Goal: Complete application form

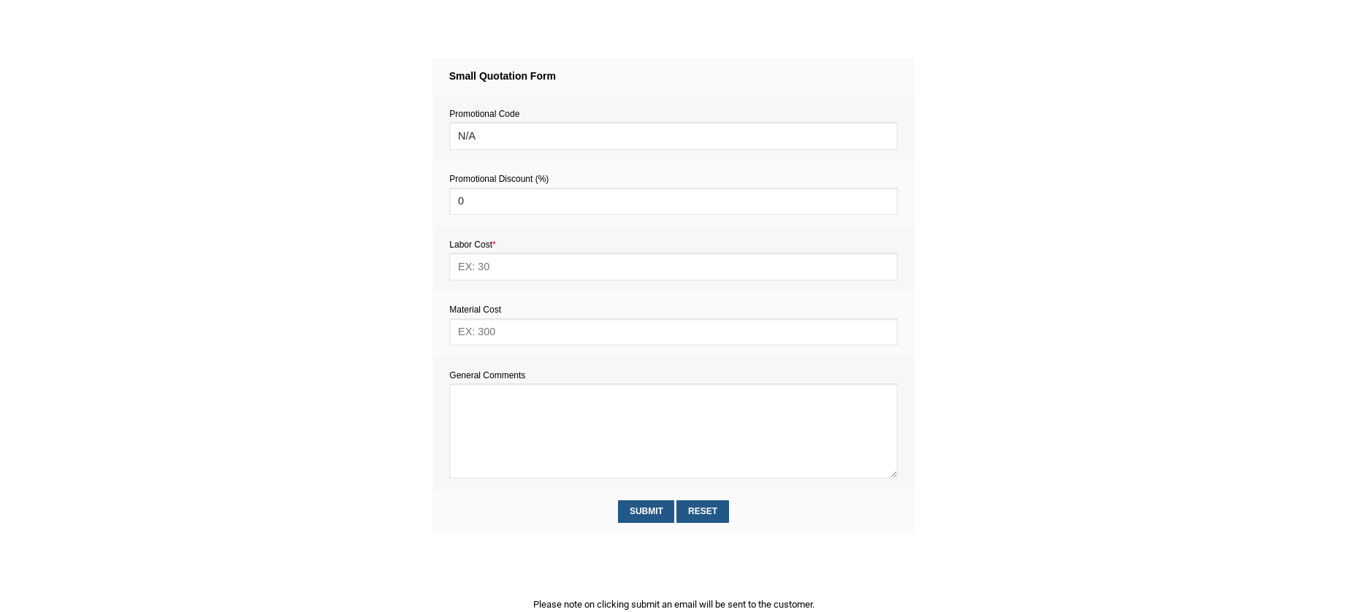
scroll to position [608, 0]
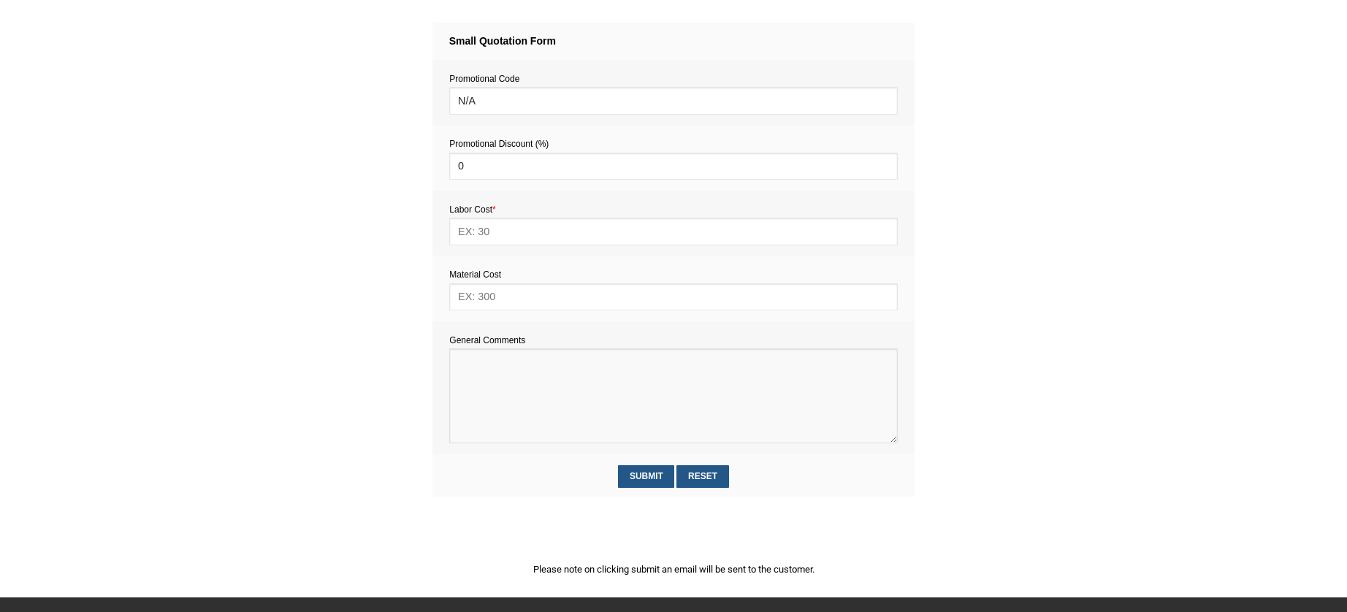
click at [471, 376] on textarea at bounding box center [673, 395] width 448 height 95
paste textarea "Estimate provision for a professional handyman (service call out and labour) to…"
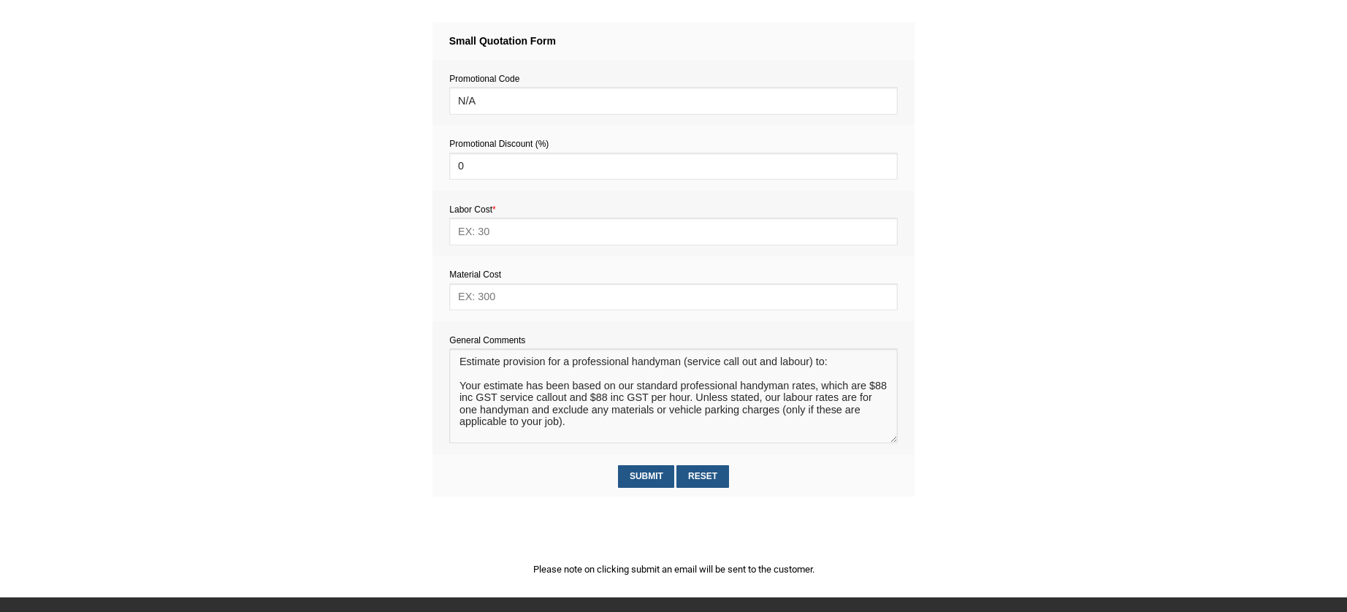
scroll to position [0, 0]
click at [477, 369] on textarea at bounding box center [673, 395] width 448 height 95
click at [469, 378] on textarea at bounding box center [673, 395] width 448 height 95
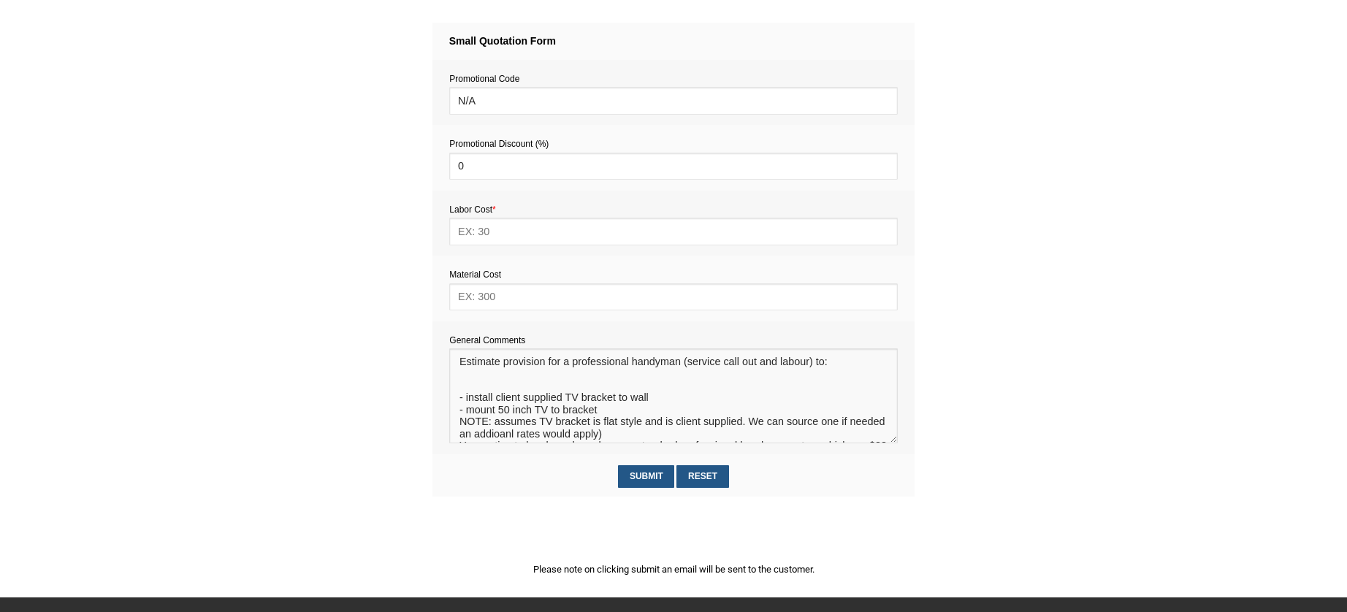
scroll to position [17, 0]
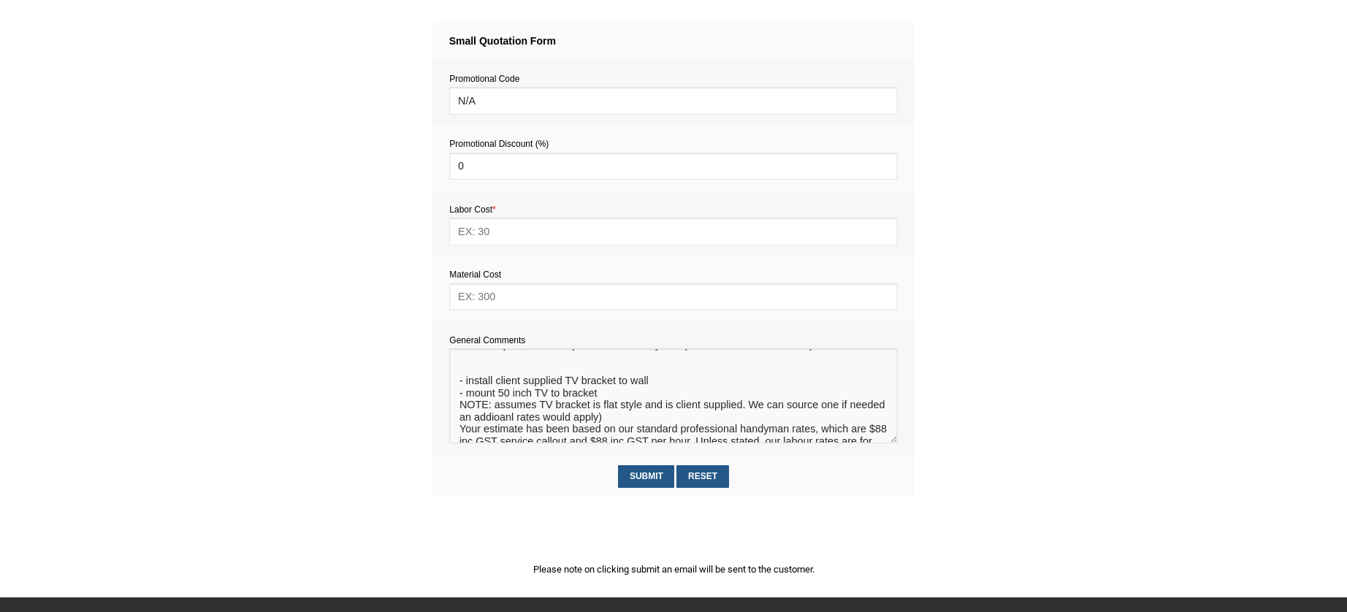
click at [533, 420] on textarea at bounding box center [673, 395] width 448 height 95
click at [549, 421] on textarea at bounding box center [673, 395] width 448 height 95
click at [654, 420] on textarea at bounding box center [673, 395] width 448 height 95
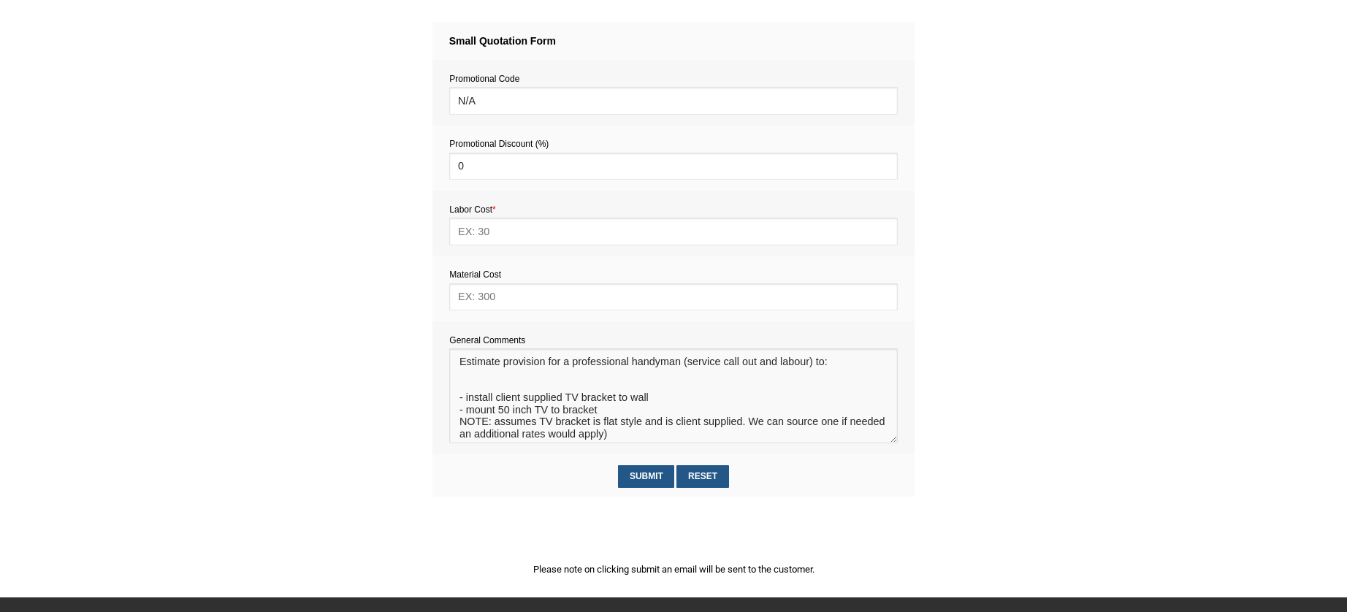
click at [486, 382] on textarea at bounding box center [673, 395] width 448 height 95
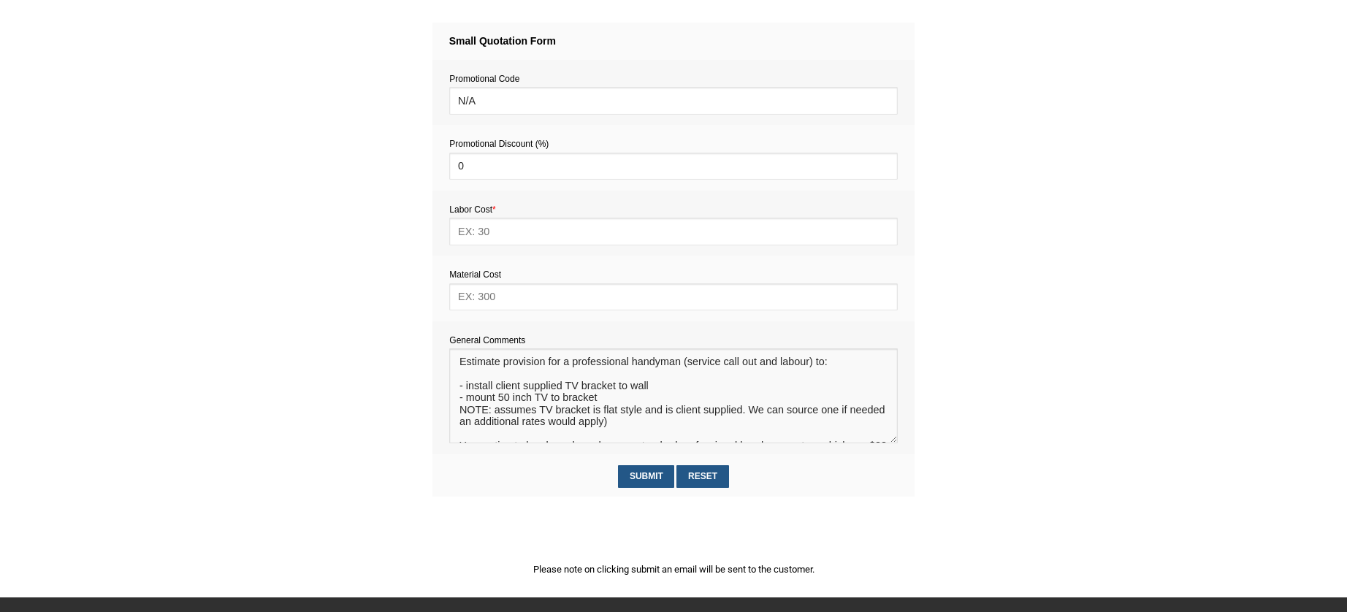
type textarea "Estimate provision for a professional handyman (service call out and labour) to…"
click at [505, 302] on input "text" at bounding box center [673, 296] width 448 height 27
type input "10"
click at [480, 234] on input "text" at bounding box center [673, 231] width 448 height 27
type input "264"
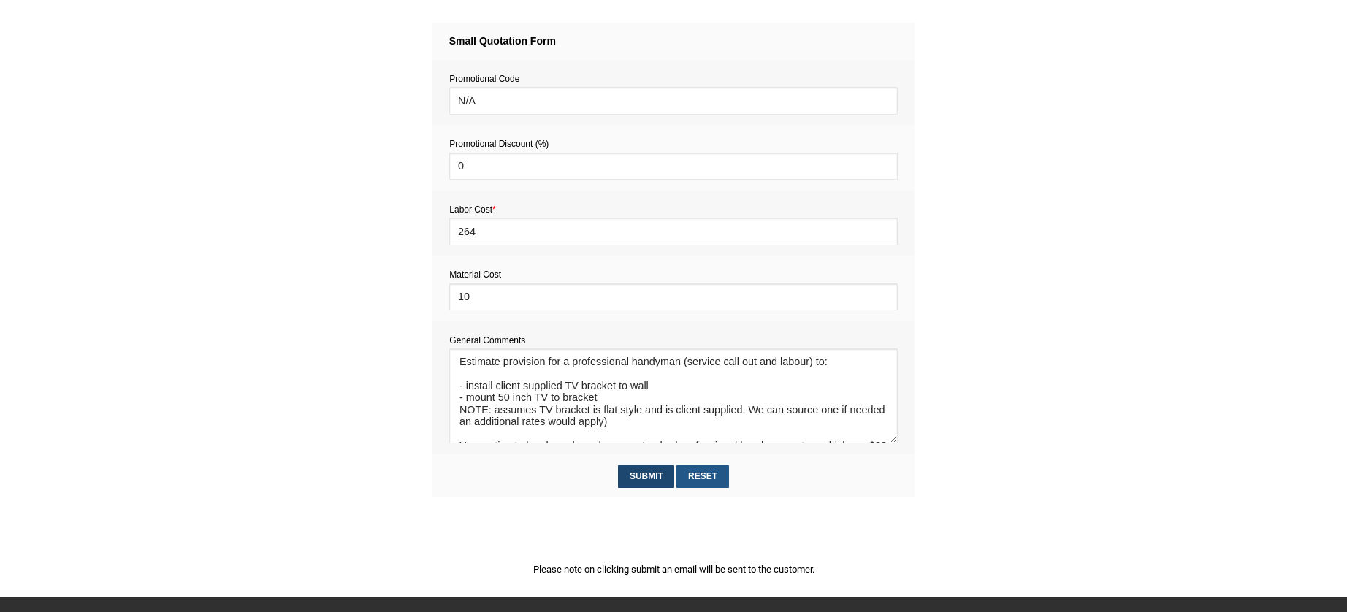
click at [641, 486] on input "Submit" at bounding box center [646, 476] width 56 height 23
